Goal: Information Seeking & Learning: Learn about a topic

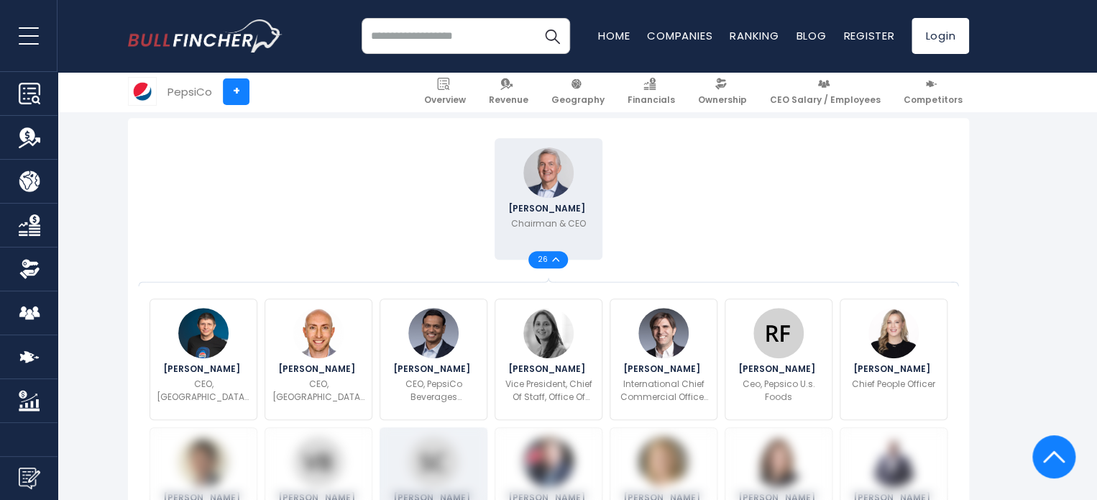
scroll to position [358, 0]
click at [547, 267] on div "26" at bounding box center [549, 260] width 40 height 17
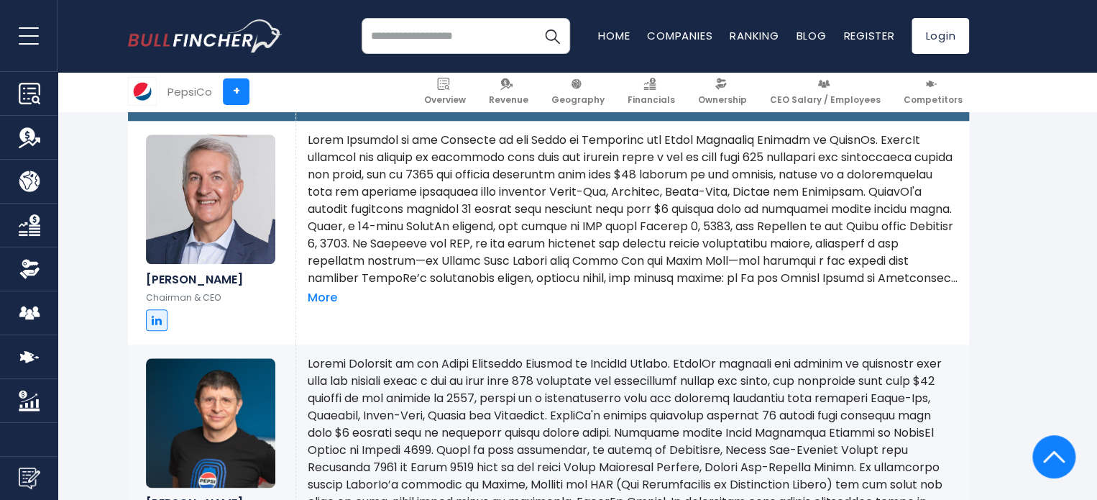
scroll to position [635, 0]
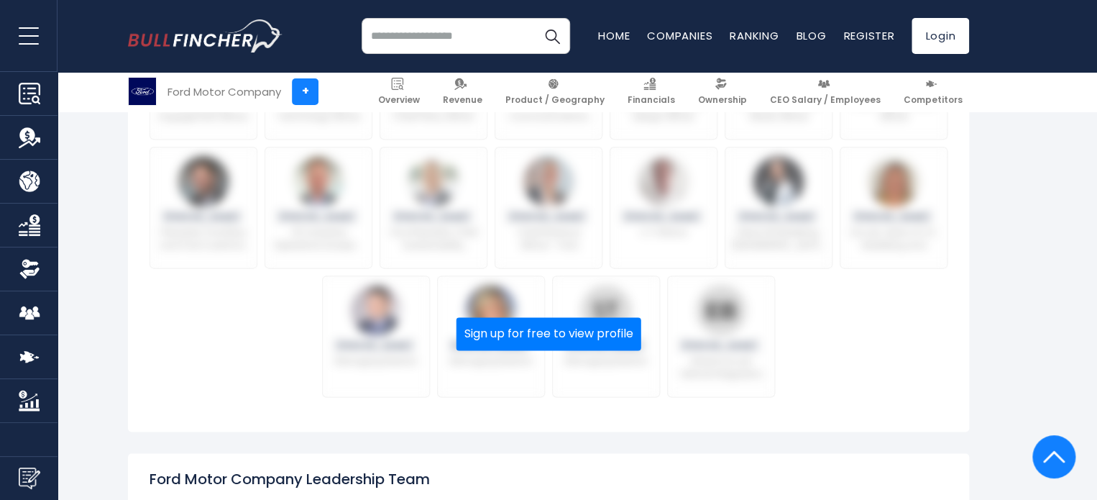
scroll to position [769, 0]
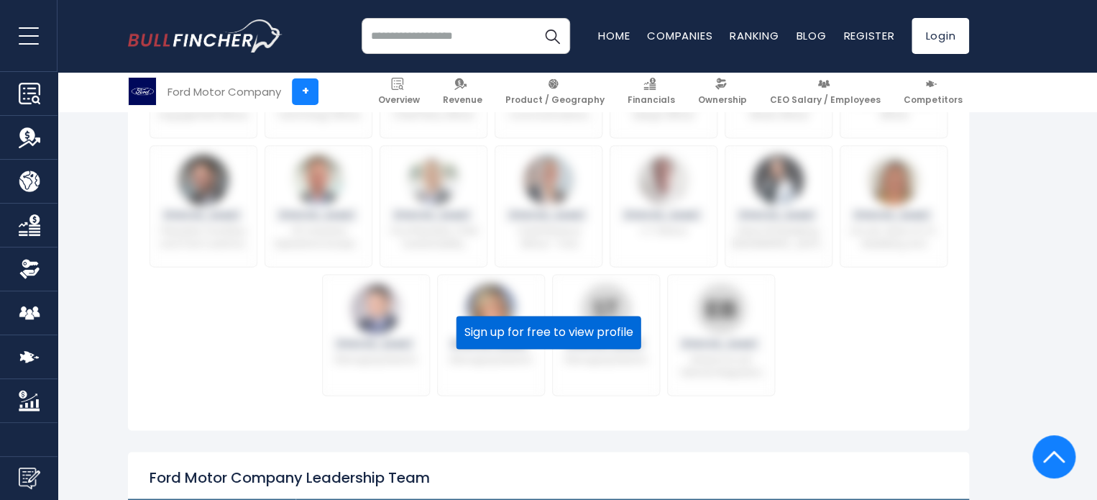
click at [525, 336] on button "Sign up for free to view profile" at bounding box center [549, 332] width 185 height 33
